Goal: Feedback & Contribution: Submit feedback/report problem

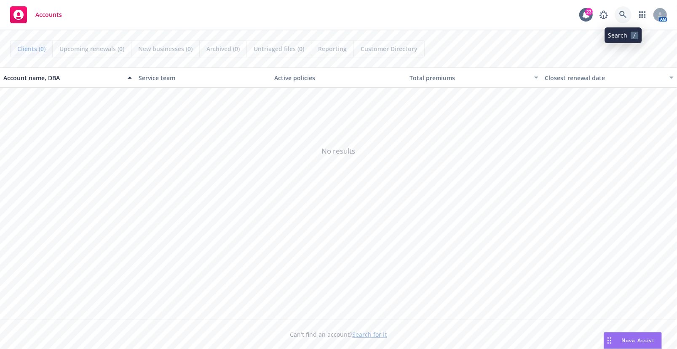
click at [621, 13] on icon at bounding box center [624, 15] width 8 height 8
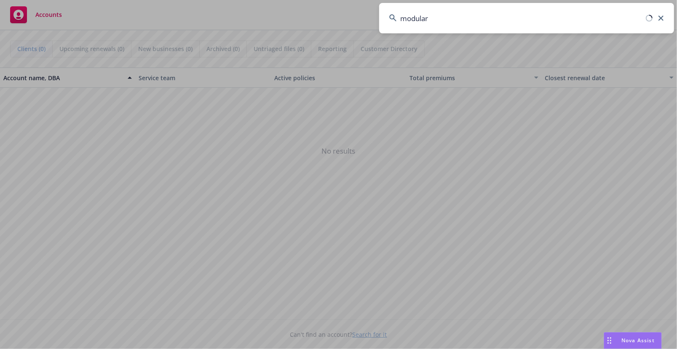
type input "modular"
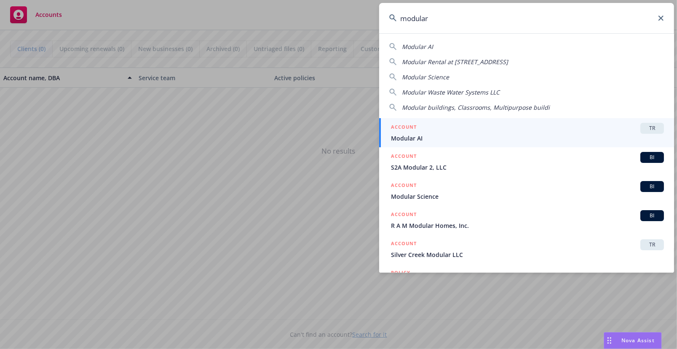
click at [432, 135] on span "Modular AI" at bounding box center [527, 138] width 273 height 9
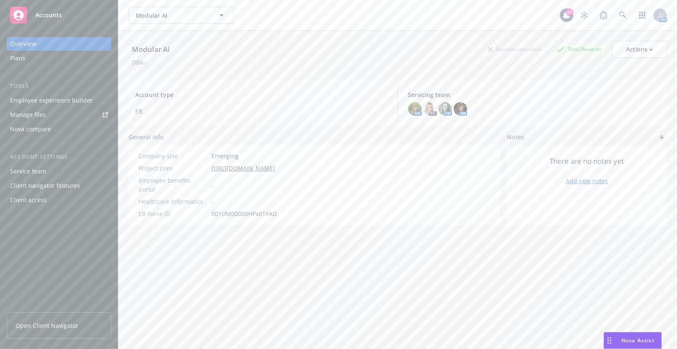
click at [538, 297] on div "Modular AI Business Insurance Total Rewards Actions DBA: - Account type EB Serv…" at bounding box center [398, 200] width 539 height 338
click at [24, 59] on div "Plans" at bounding box center [17, 57] width 15 height 13
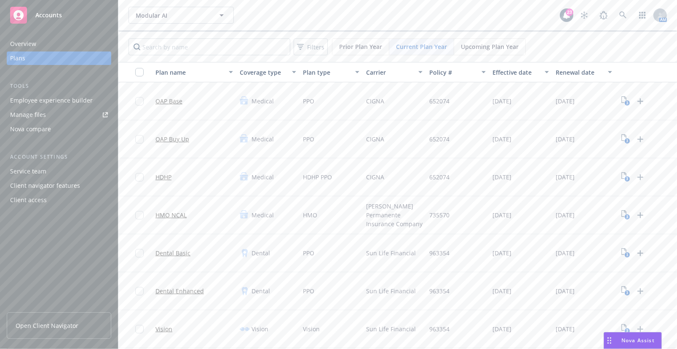
click at [405, 21] on div "Modular AI Modular AI" at bounding box center [345, 15] width 432 height 17
click at [642, 216] on icon "Upload Plan Documents" at bounding box center [641, 215] width 10 height 10
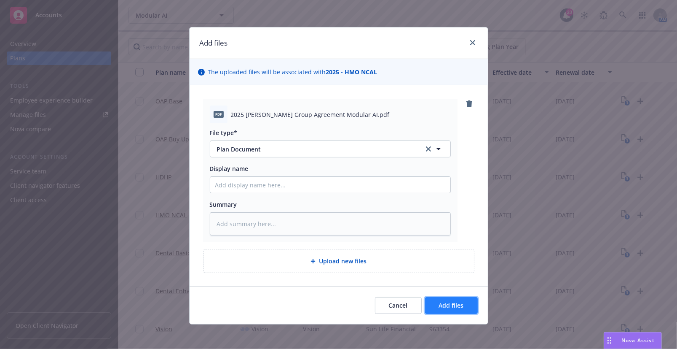
click at [454, 299] on button "Add files" at bounding box center [451, 305] width 53 height 17
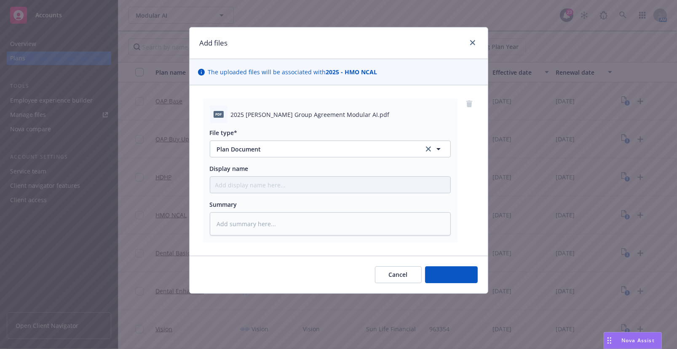
type textarea "x"
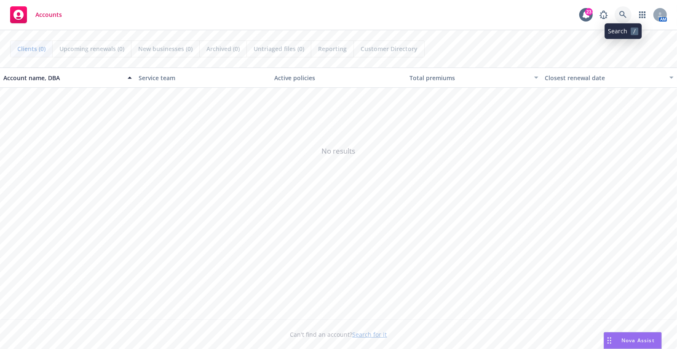
click at [626, 8] on link at bounding box center [623, 14] width 17 height 17
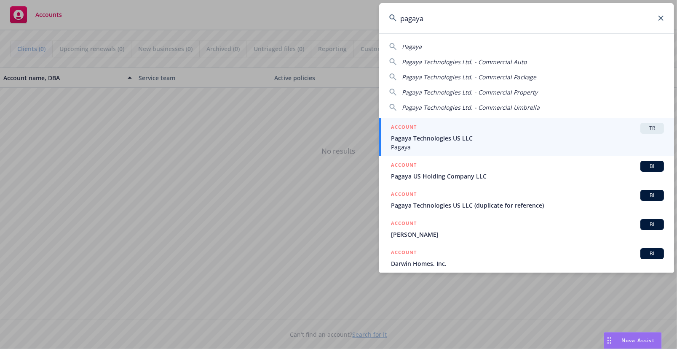
type input "pagaya"
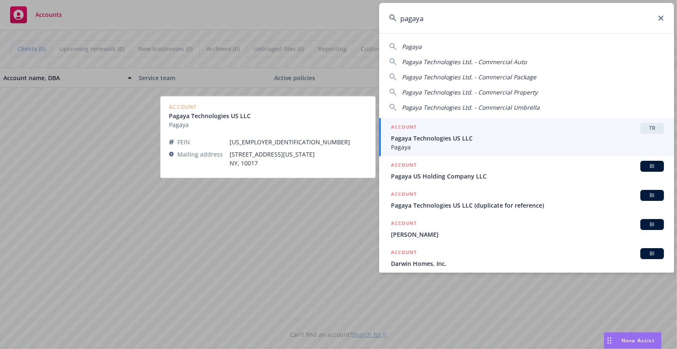
click at [469, 142] on span "Pagaya Technologies US LLC" at bounding box center [527, 138] width 273 height 9
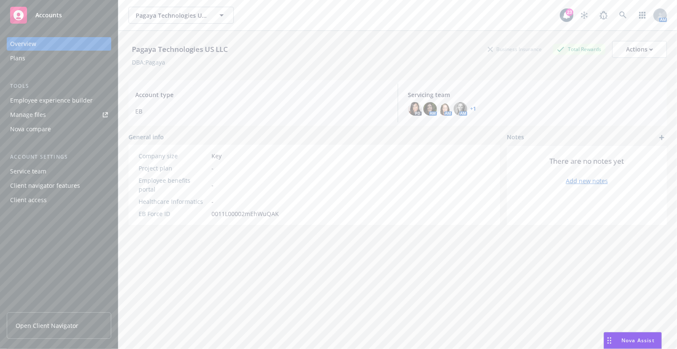
click at [61, 117] on link "Manage files" at bounding box center [59, 114] width 105 height 13
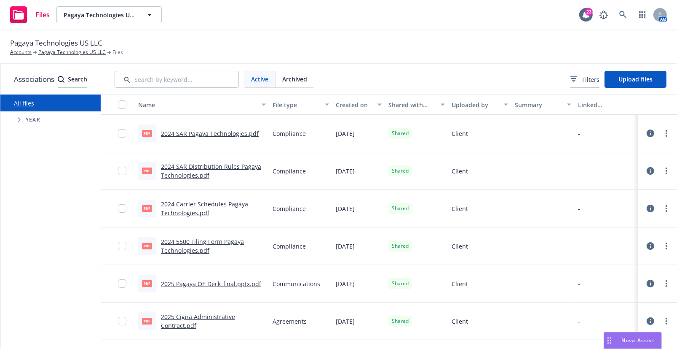
drag, startPoint x: 472, startPoint y: 49, endPoint x: 479, endPoint y: 33, distance: 17.9
click at [472, 49] on div "Pagaya Technologies US LLC Accounts Pagaya Technologies US LLC Files" at bounding box center [338, 47] width 657 height 19
click at [662, 71] on button "Upload files" at bounding box center [636, 79] width 62 height 17
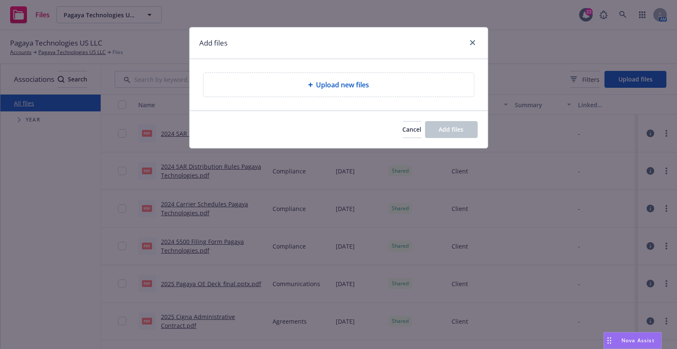
drag, startPoint x: 370, startPoint y: 41, endPoint x: 383, endPoint y: 64, distance: 26.0
click at [370, 41] on div "Add files" at bounding box center [339, 43] width 298 height 32
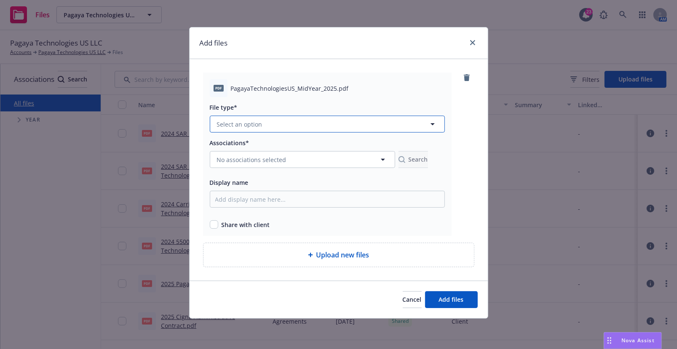
click at [403, 123] on button "Select an option" at bounding box center [327, 123] width 235 height 17
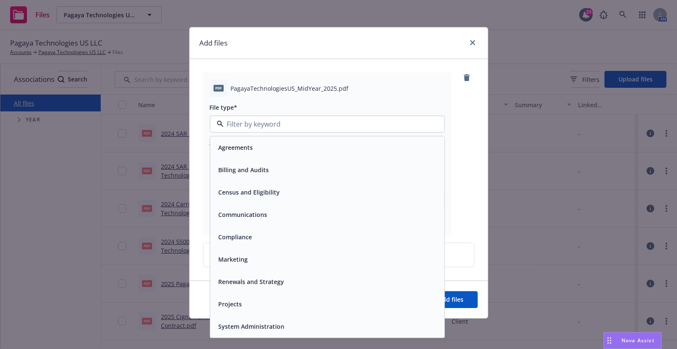
click at [199, 193] on div "pdf PagayaTechnologiesUS_MidYear_2025.pdf File type* Agreements Billing and Aud…" at bounding box center [339, 169] width 298 height 221
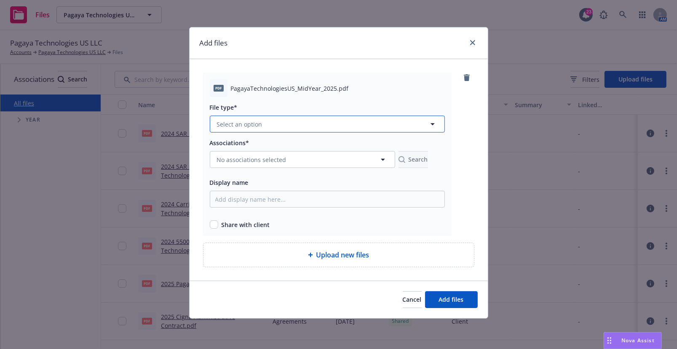
click at [278, 124] on button "Select an option" at bounding box center [327, 123] width 235 height 17
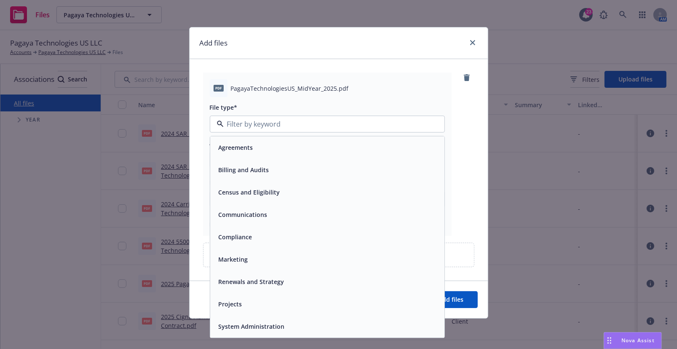
click at [356, 278] on div "Renewals and Strategy" at bounding box center [327, 282] width 224 height 12
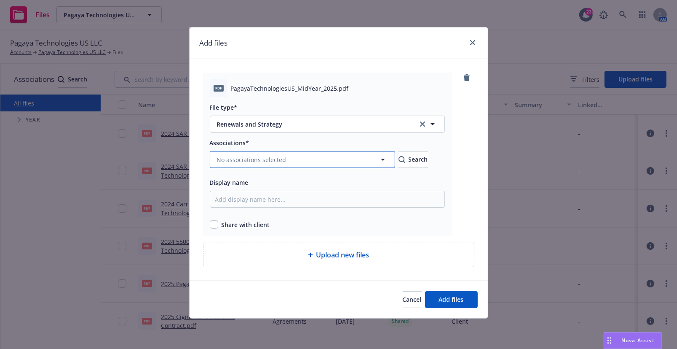
click at [367, 160] on button "No associations selected" at bounding box center [302, 159] width 185 height 17
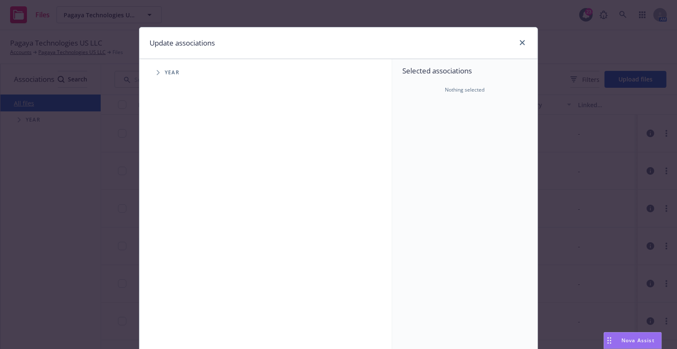
click at [157, 72] on icon "Tree Example" at bounding box center [158, 72] width 3 height 5
click at [167, 188] on icon "Tree Example" at bounding box center [168, 187] width 3 height 5
click at [178, 208] on icon "Tree Example" at bounding box center [179, 206] width 3 height 5
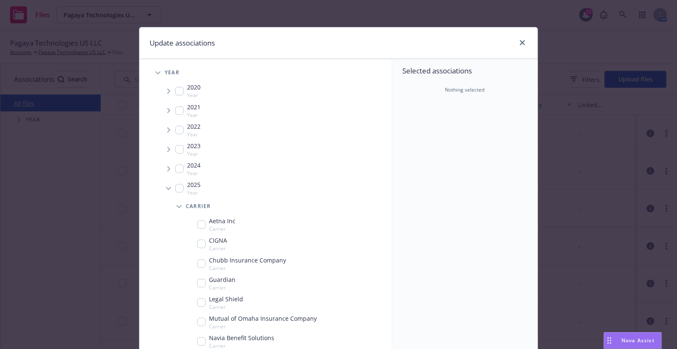
click at [197, 244] on input "Tree Example" at bounding box center [201, 243] width 8 height 8
checkbox input "true"
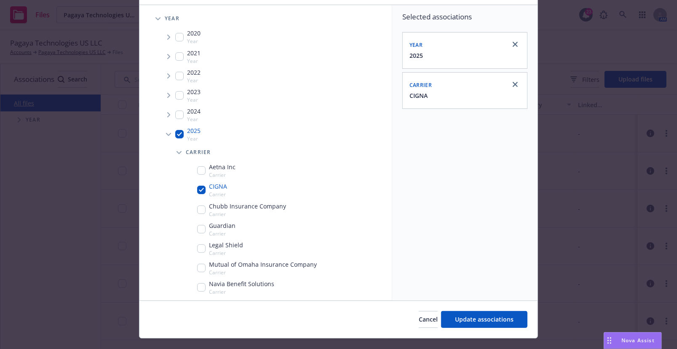
scroll to position [70, 0]
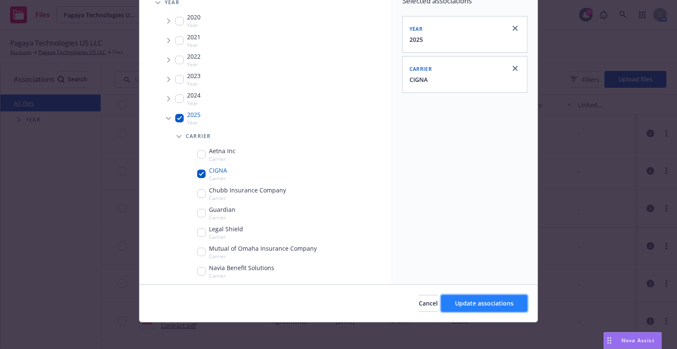
click at [467, 303] on span "Update associations" at bounding box center [484, 303] width 59 height 8
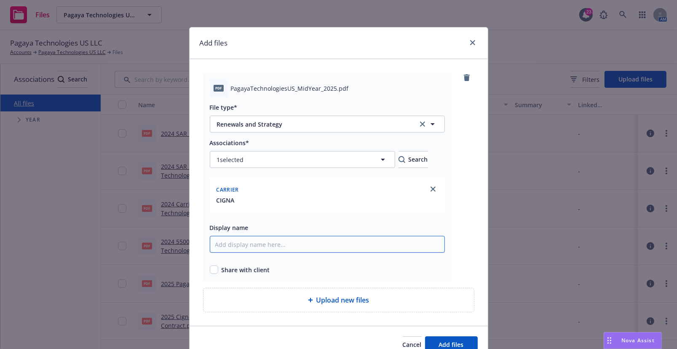
click at [272, 244] on input "Display name" at bounding box center [327, 244] width 235 height 17
click at [303, 244] on input "Display name" at bounding box center [327, 244] width 235 height 17
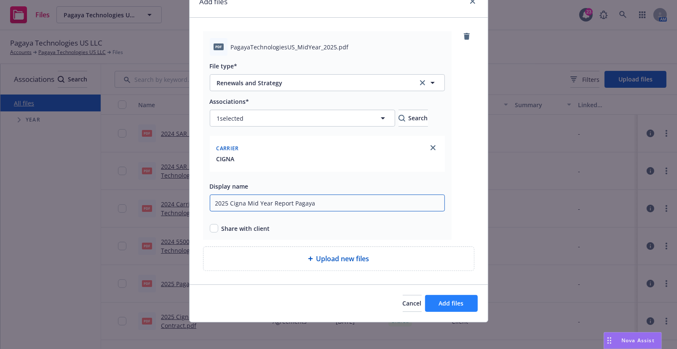
type input "2025 Cigna Mid Year Report Pagaya"
click at [457, 299] on span "Add files" at bounding box center [451, 303] width 25 height 8
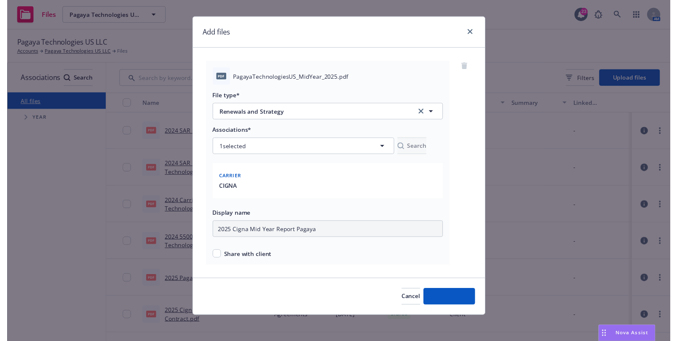
scroll to position [10, 0]
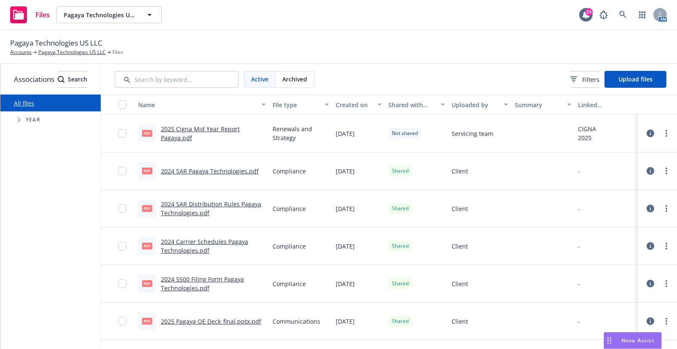
click at [455, 24] on div "Files Pagaya Technologies US LLC Pagaya Technologies US LLC 23 AM" at bounding box center [338, 15] width 677 height 30
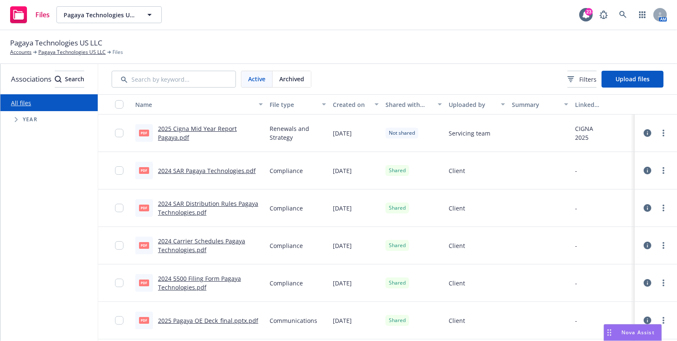
scroll to position [0, 43]
click at [659, 137] on link "more" at bounding box center [664, 133] width 10 height 10
click at [620, 154] on link "Share with client" at bounding box center [615, 150] width 84 height 17
